Goal: Contribute content

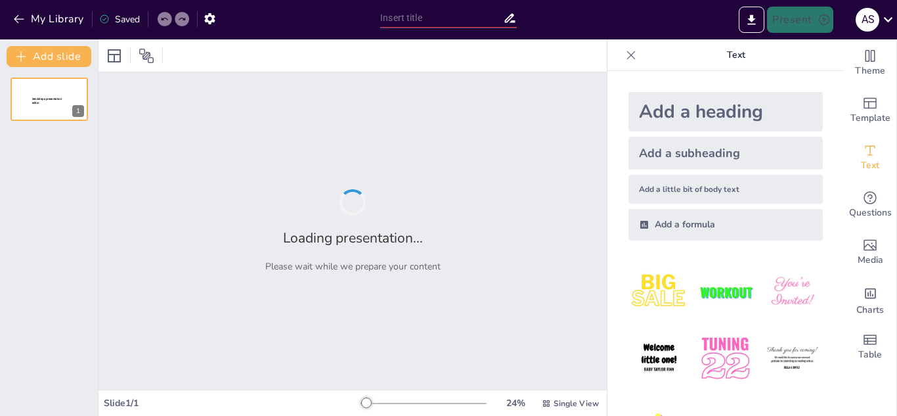
type input "Optimización de Procesos: Rol de la Ingeniería Logística en la Empresa"
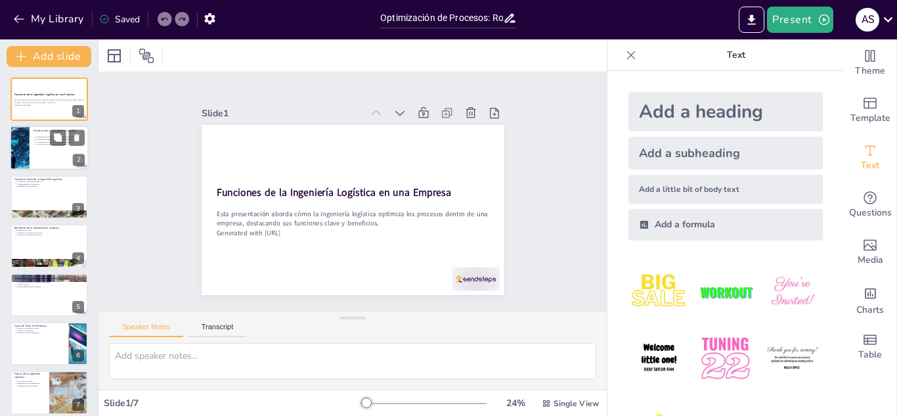
click at [48, 158] on div at bounding box center [49, 148] width 79 height 45
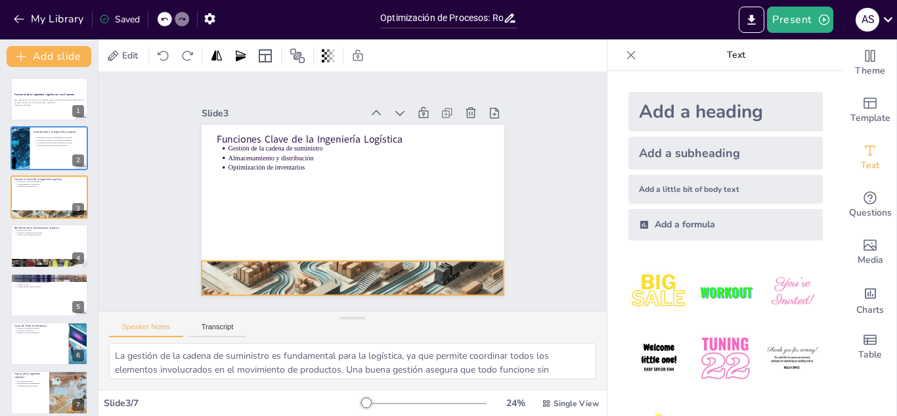
click at [326, 262] on div at bounding box center [267, 182] width 190 height 317
click at [542, 191] on div "Slide 1 Funciones de la Ingeniería Logística en una Empresa Esta presentación a…" at bounding box center [353, 191] width 560 height 460
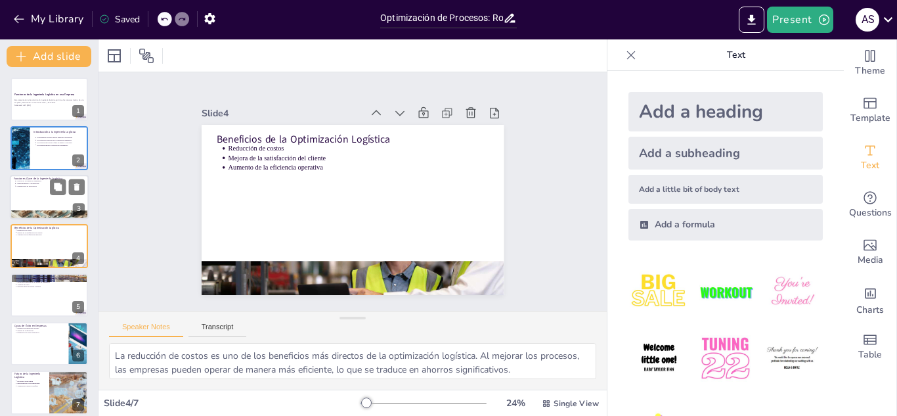
click at [22, 193] on div at bounding box center [49, 197] width 79 height 45
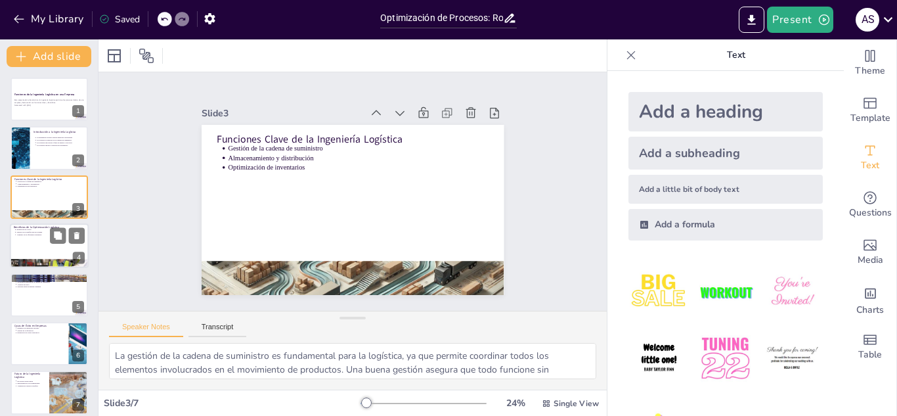
click at [30, 244] on div at bounding box center [49, 245] width 79 height 45
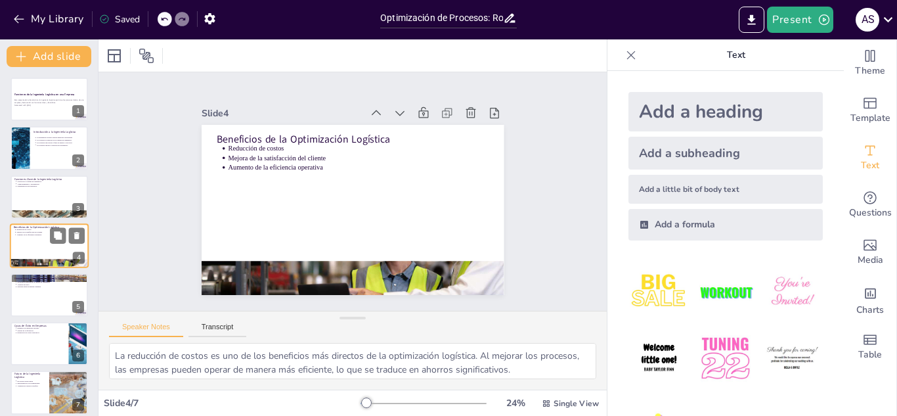
scroll to position [5, 0]
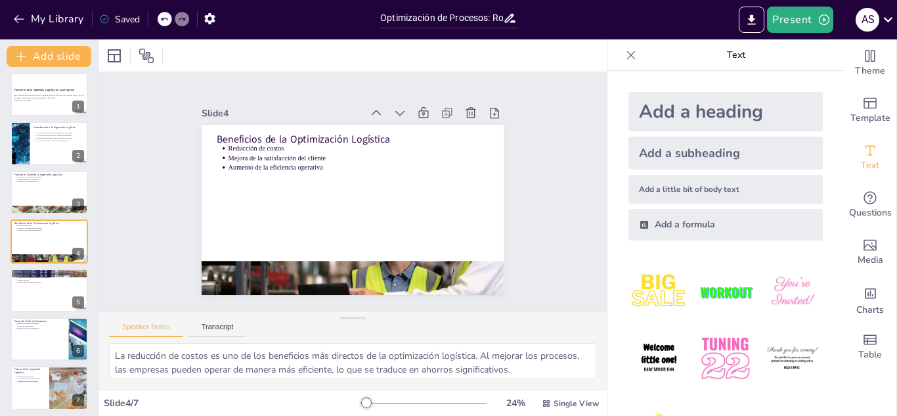
type textarea "El software de gestión de la cadena de suministro es una herramienta esencial q…"
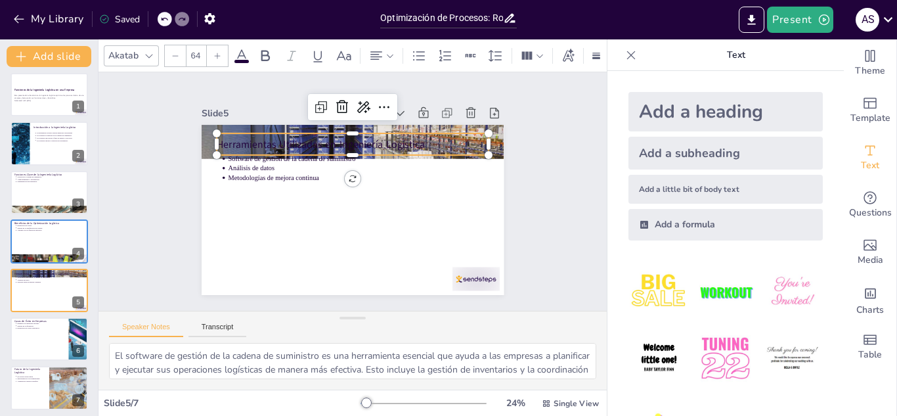
click at [334, 146] on p "Herramientas Utilizadas en Ingeniería Logística" at bounding box center [395, 172] width 123 height 254
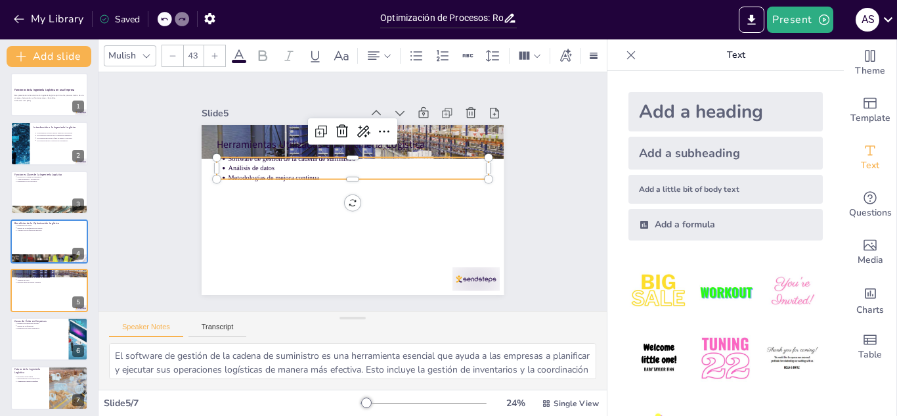
click at [261, 163] on p "Análisis de datos" at bounding box center [362, 170] width 257 height 64
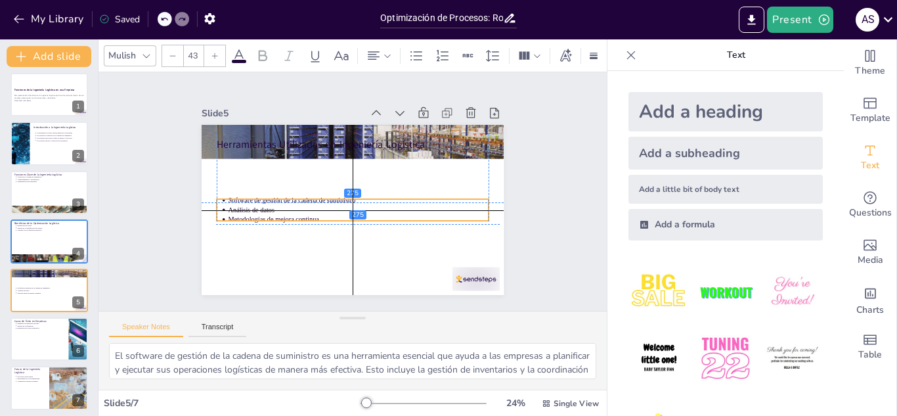
drag, startPoint x: 261, startPoint y: 163, endPoint x: 261, endPoint y: 208, distance: 44.7
click at [261, 208] on p "Análisis de datos" at bounding box center [350, 210] width 242 height 115
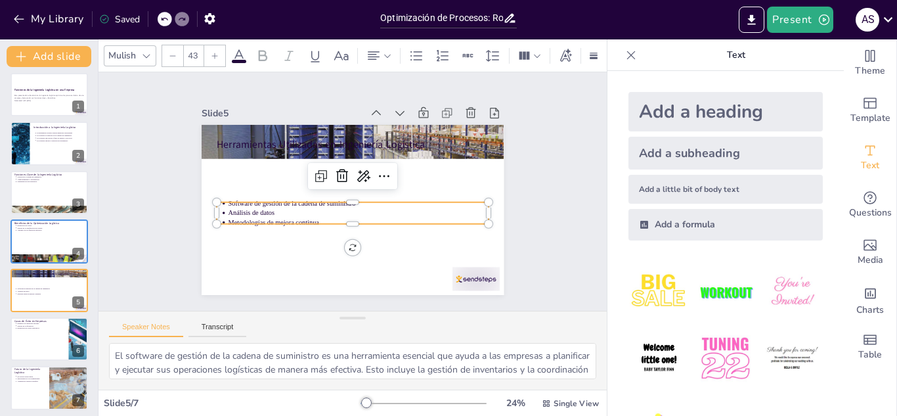
click at [344, 197] on p "Software de gestión de la cadena de suministro" at bounding box center [351, 204] width 231 height 139
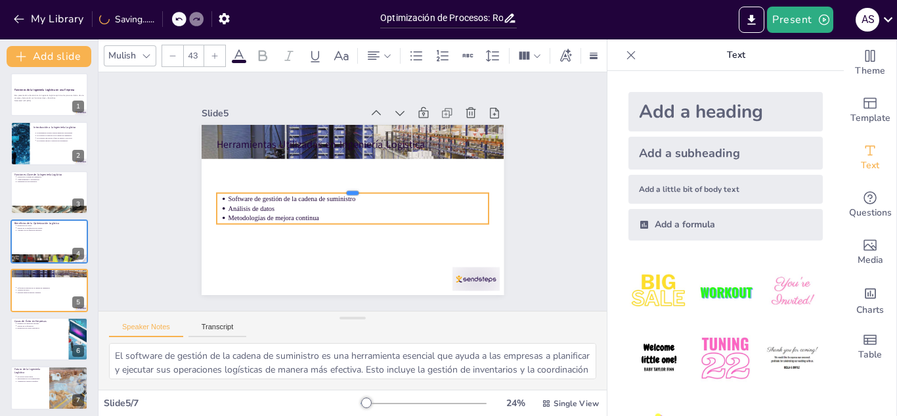
drag, startPoint x: 343, startPoint y: 196, endPoint x: 340, endPoint y: 187, distance: 9.8
click at [340, 187] on div at bounding box center [356, 189] width 210 height 190
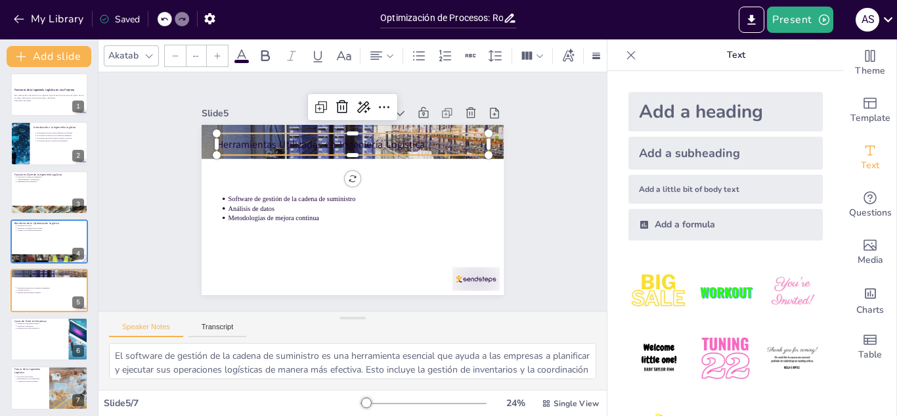
type input "64"
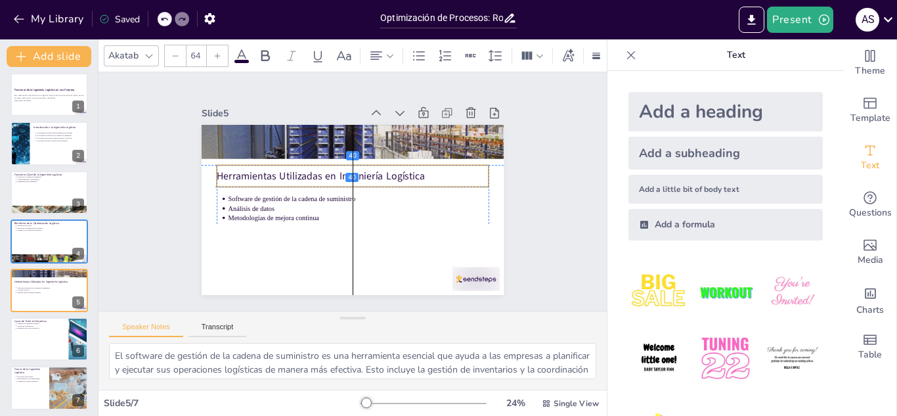
drag, startPoint x: 270, startPoint y: 132, endPoint x: 269, endPoint y: 164, distance: 32.2
click at [269, 164] on p "Herramientas Utilizadas en Ingeniería Logística" at bounding box center [360, 178] width 243 height 148
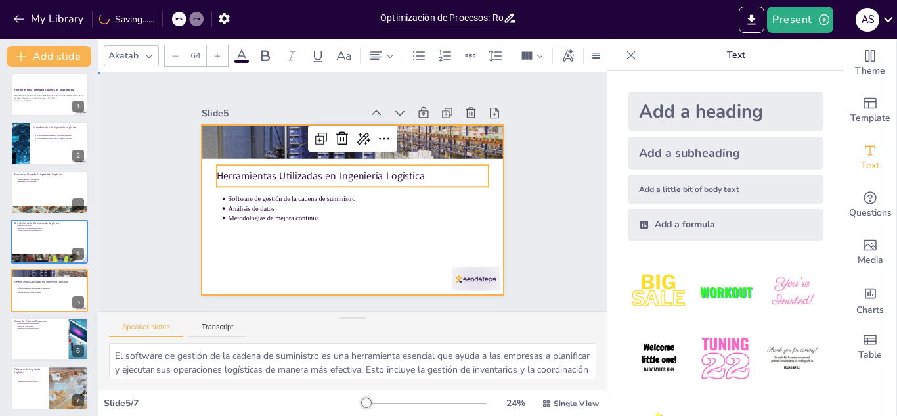
click at [317, 269] on div at bounding box center [336, 183] width 278 height 345
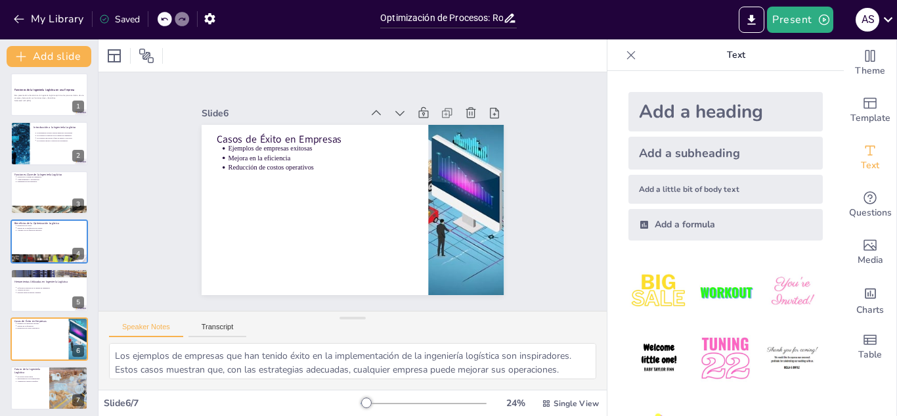
type textarea "La evolución tecnológica está transformando la ingeniería logística. La automat…"
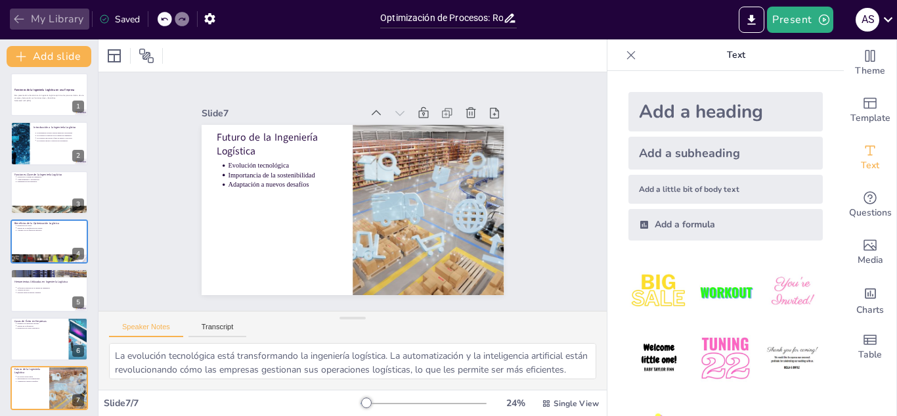
click at [41, 26] on button "My Library" at bounding box center [49, 19] width 79 height 21
